Goal: Obtain resource: Obtain resource

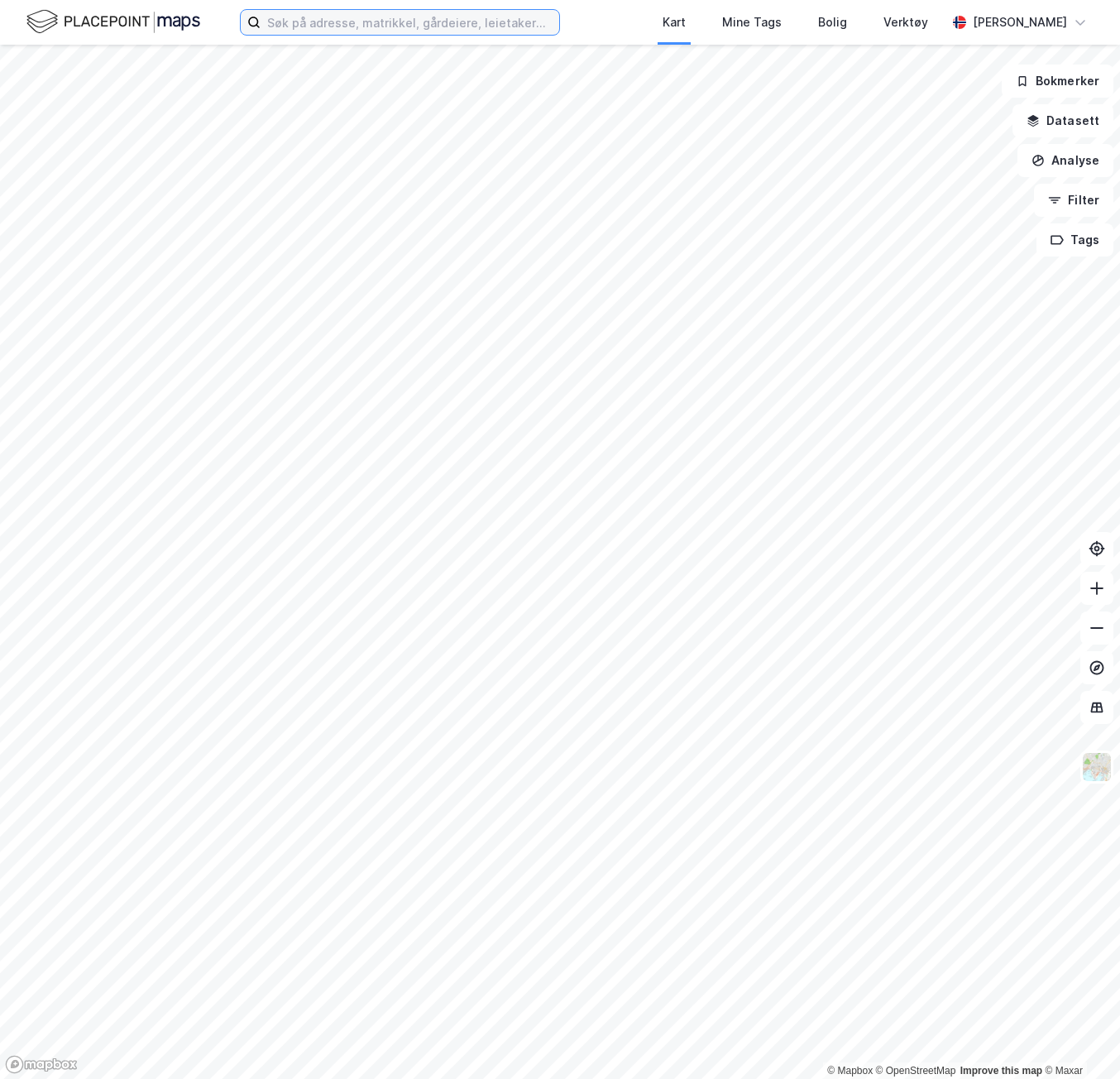
click at [524, 16] on input at bounding box center [410, 22] width 299 height 25
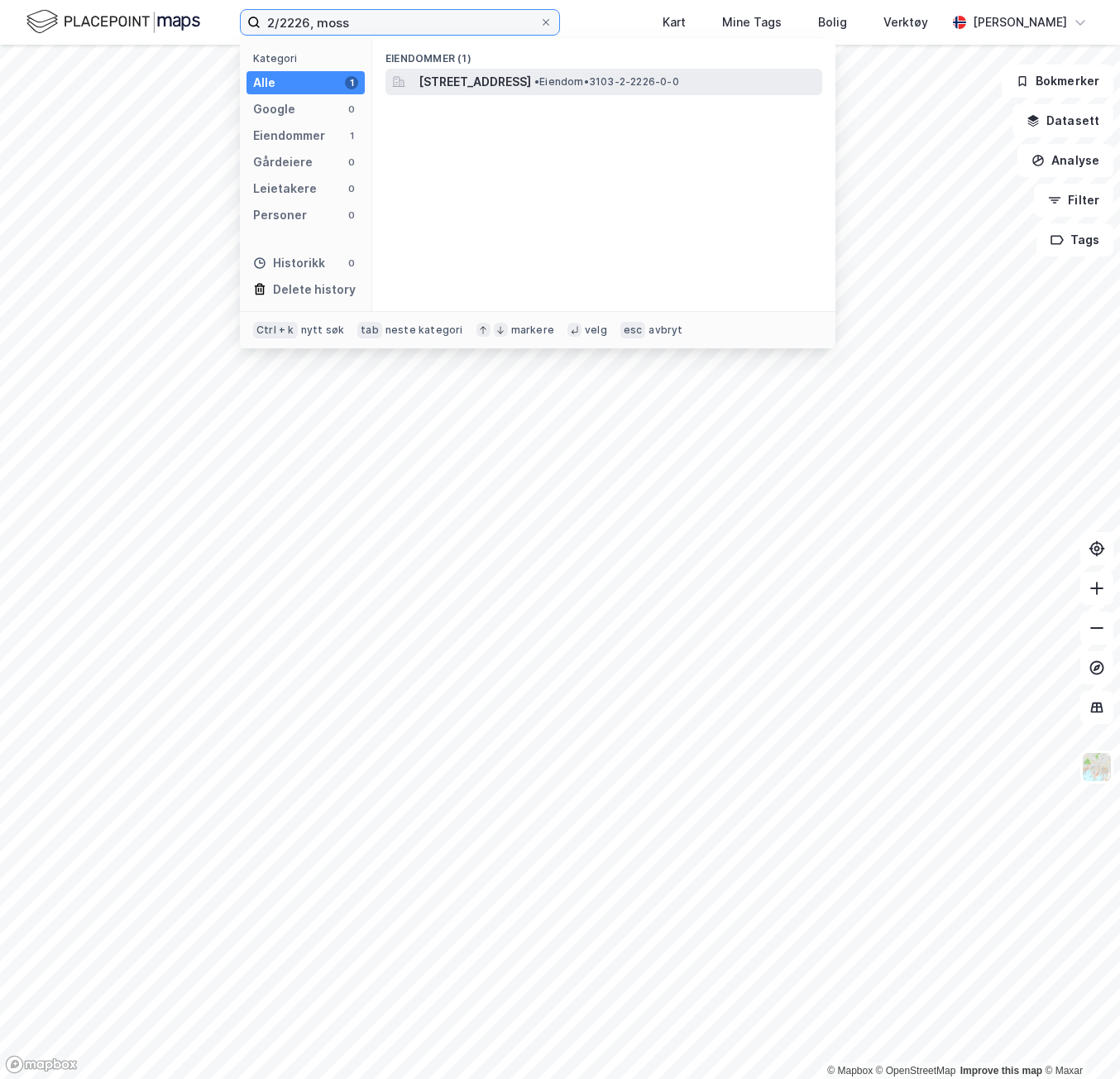
type input "2/2226, moss"
click at [480, 86] on span "[STREET_ADDRESS]" at bounding box center [475, 82] width 112 height 20
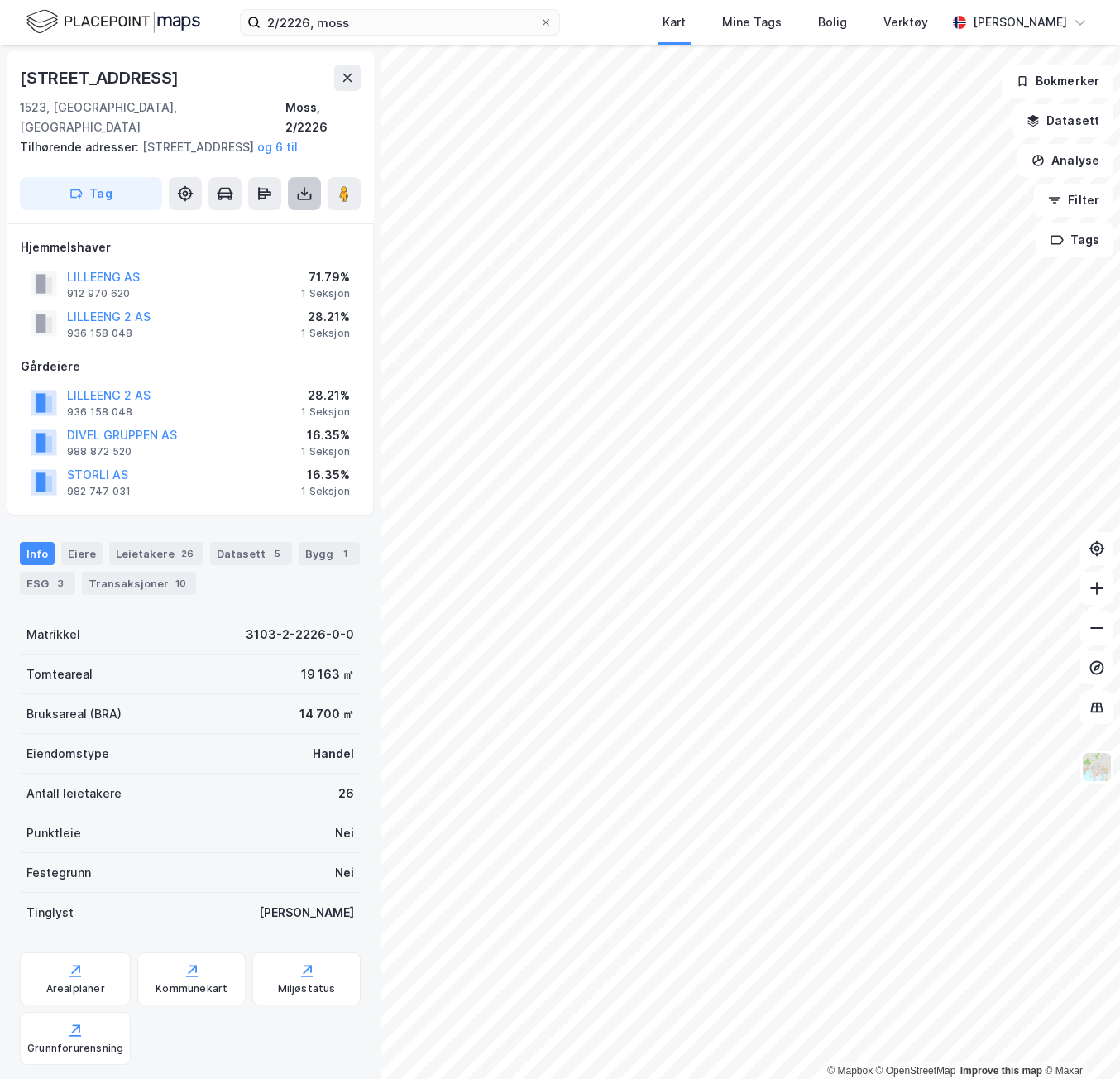
click at [307, 200] on icon at bounding box center [305, 197] width 14 height 7
click at [271, 226] on div "Last ned grunnbok" at bounding box center [222, 226] width 96 height 13
click at [306, 554] on div "Bygg 1" at bounding box center [330, 553] width 62 height 23
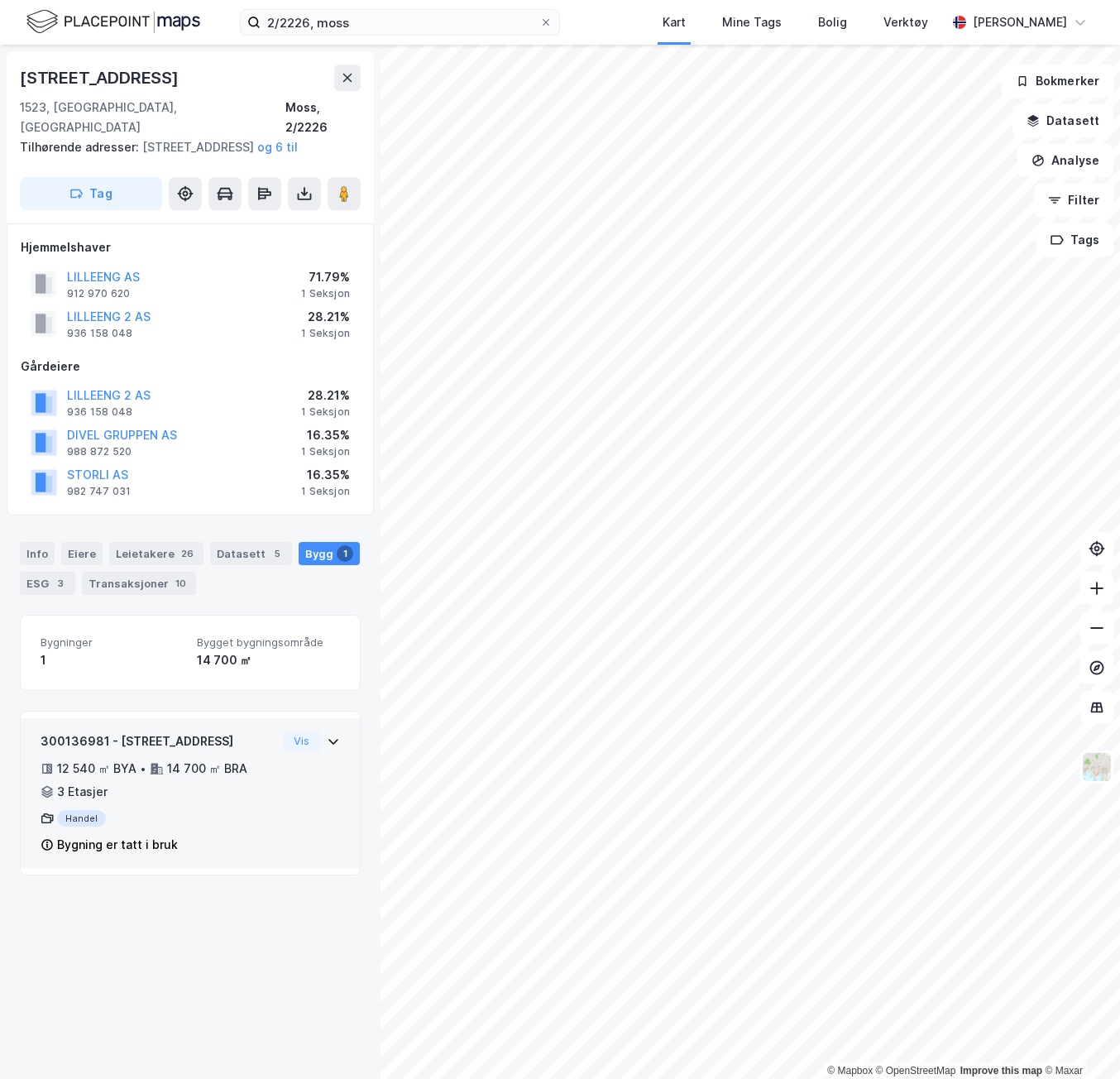
click at [327, 735] on icon at bounding box center [333, 741] width 13 height 13
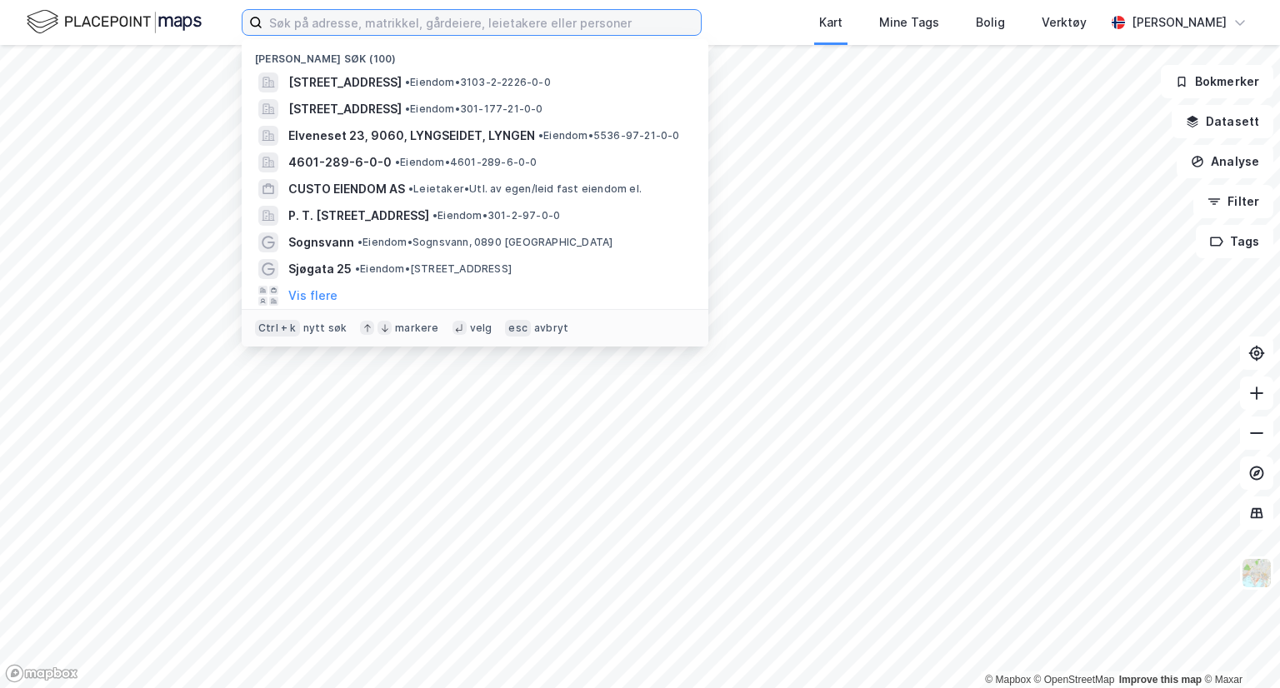
click at [547, 18] on input at bounding box center [482, 22] width 438 height 25
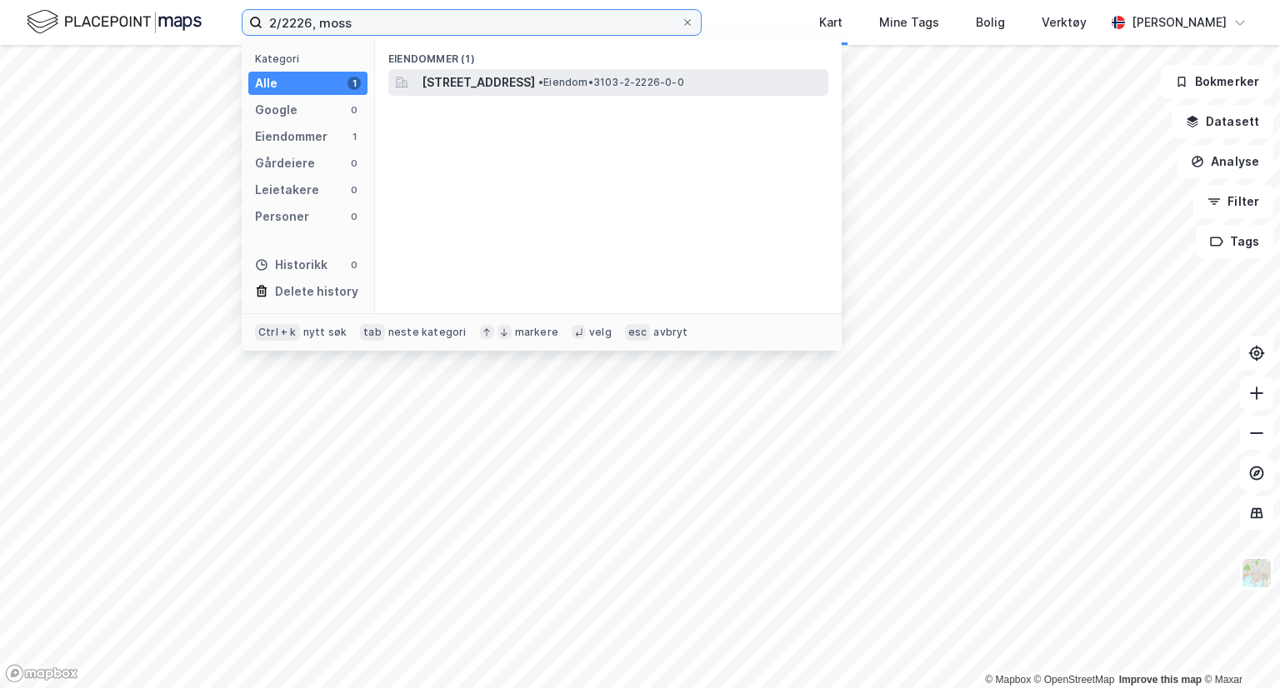
type input "2/2226, moss"
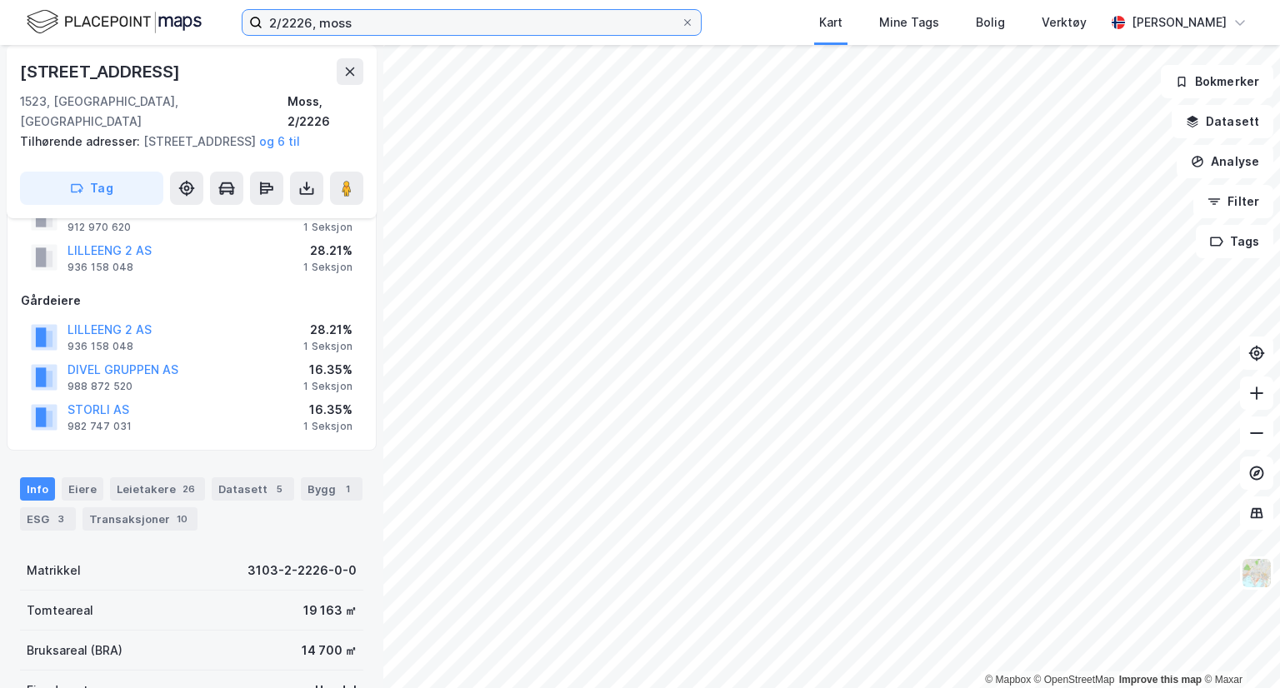
scroll to position [83, 0]
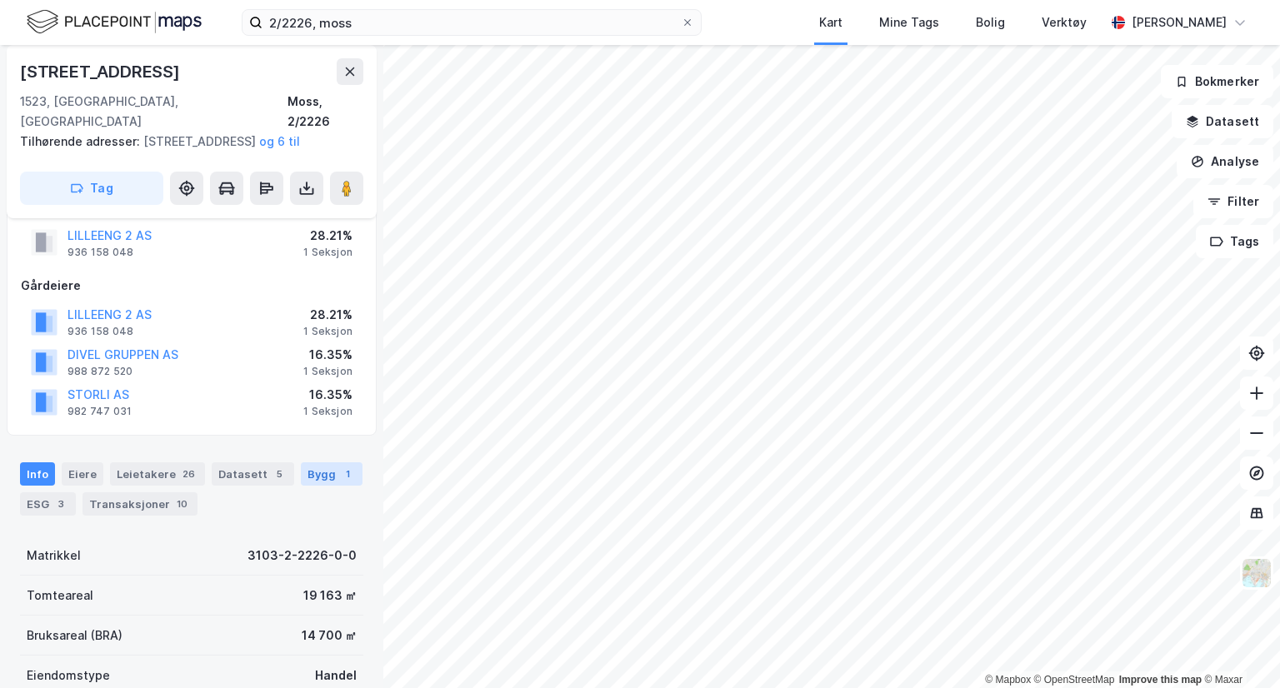
click at [301, 474] on div "Bygg 1" at bounding box center [332, 474] width 62 height 23
